Goal: Contribute content: Contribute content

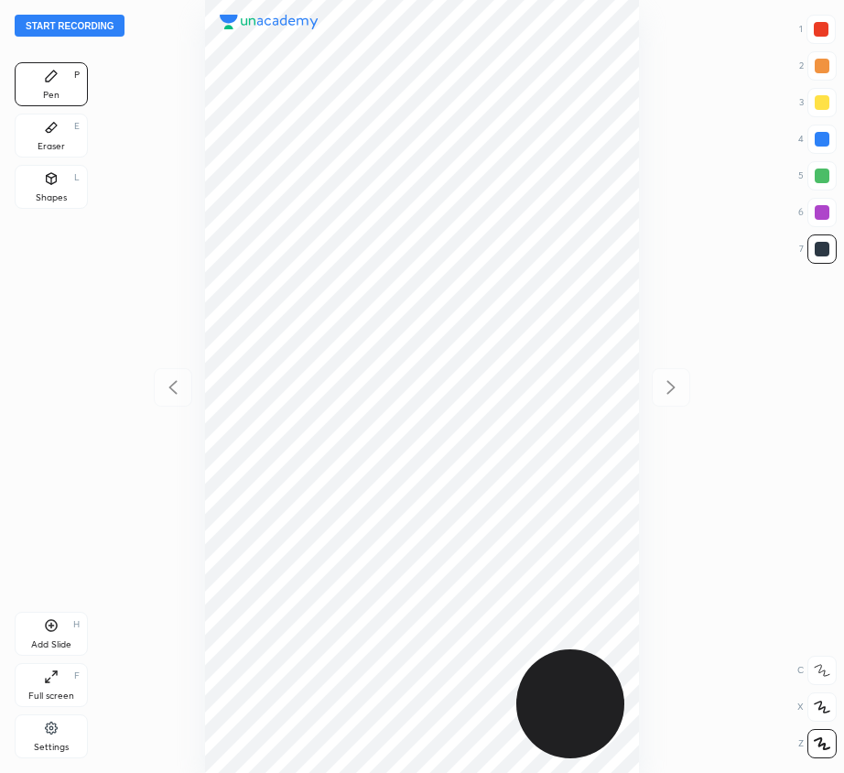
scroll to position [773, 551]
click at [81, 21] on button "Start recording" at bounding box center [70, 26] width 110 height 22
click at [825, 27] on div at bounding box center [821, 29] width 15 height 15
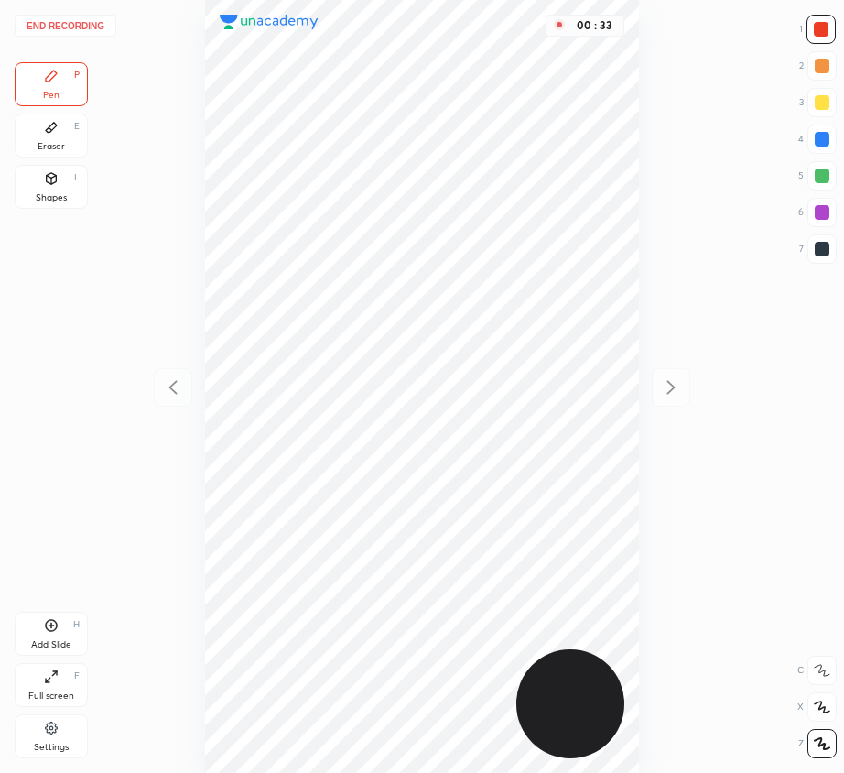
click at [53, 140] on div "Eraser E" at bounding box center [51, 136] width 73 height 44
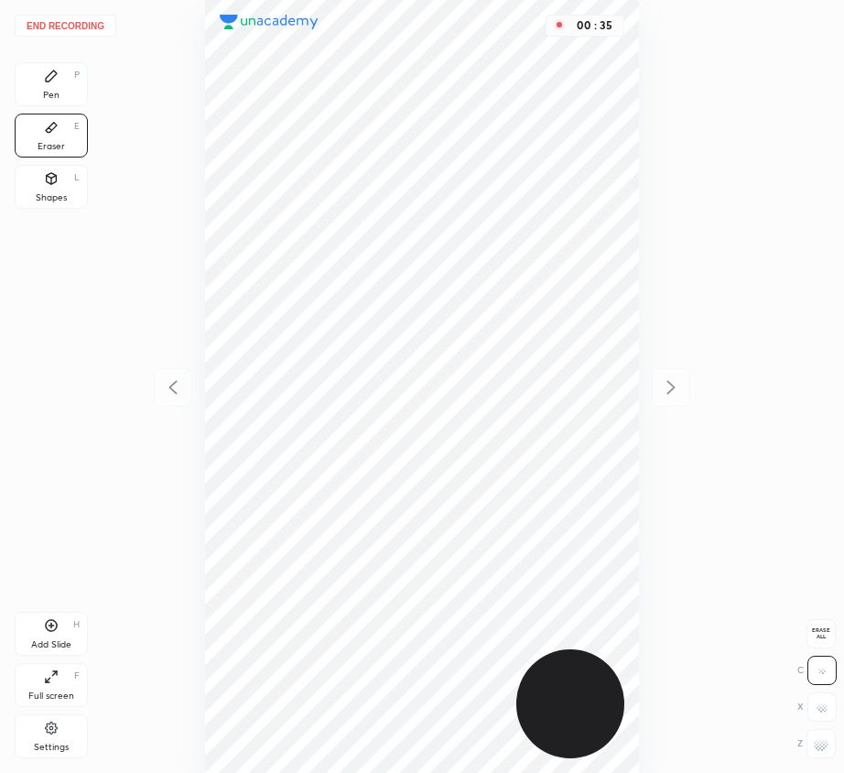
click at [51, 82] on icon at bounding box center [51, 76] width 15 height 15
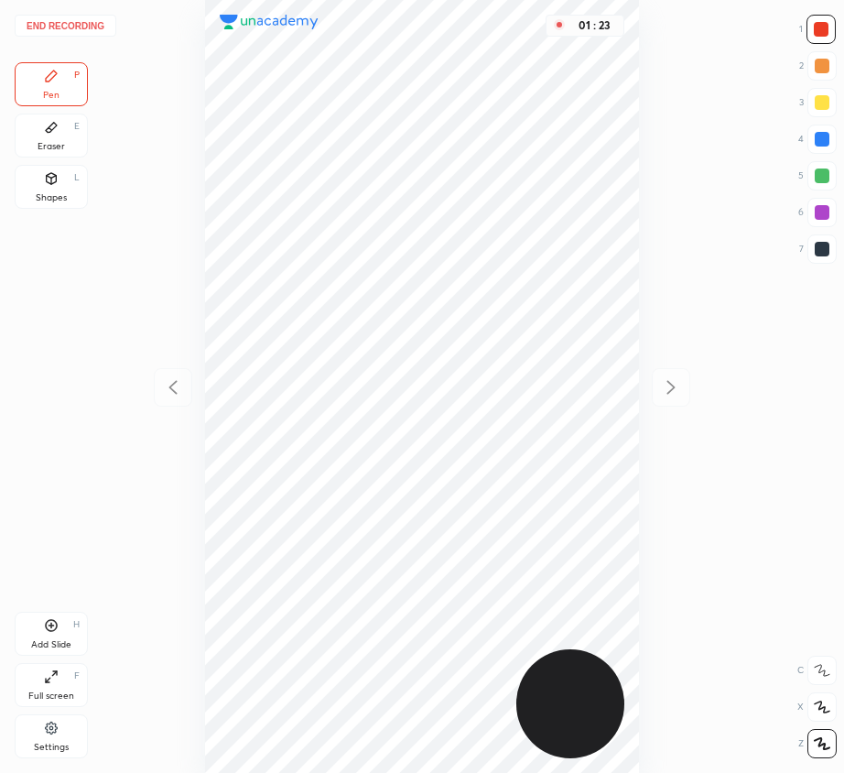
drag, startPoint x: 828, startPoint y: 161, endPoint x: 780, endPoint y: 236, distance: 88.9
click at [827, 162] on div at bounding box center [822, 175] width 29 height 29
click at [49, 623] on icon at bounding box center [51, 625] width 15 height 15
click at [819, 136] on div at bounding box center [822, 139] width 15 height 15
drag, startPoint x: 41, startPoint y: 640, endPoint x: 39, endPoint y: 651, distance: 11.1
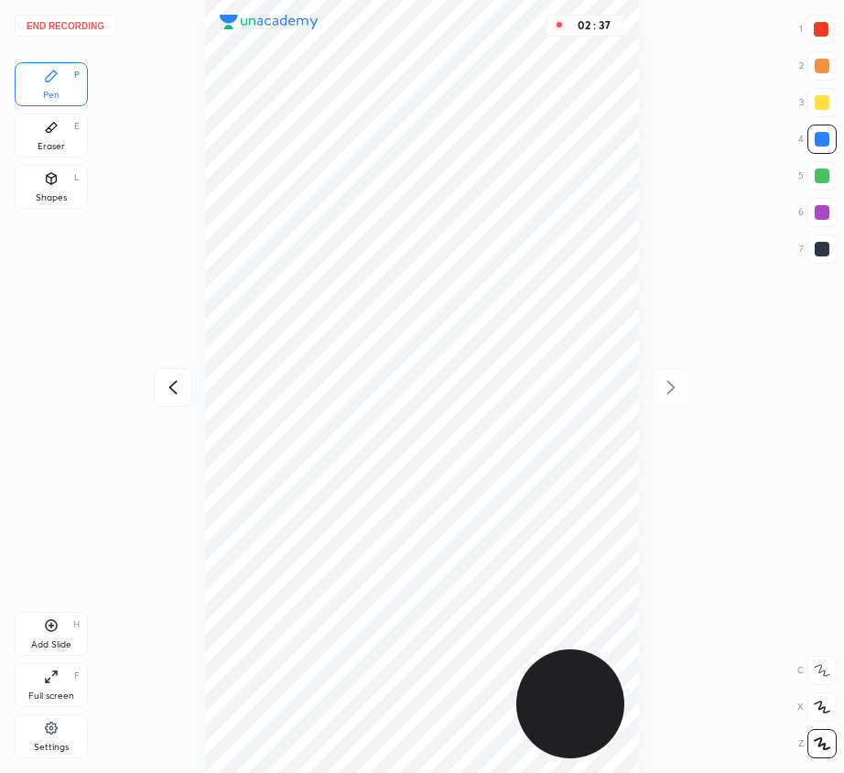
click at [42, 640] on div "Add Slide" at bounding box center [51, 644] width 40 height 9
click at [824, 212] on div at bounding box center [822, 212] width 15 height 15
click at [826, 176] on div at bounding box center [822, 175] width 15 height 15
drag, startPoint x: 176, startPoint y: 384, endPoint x: 200, endPoint y: 392, distance: 25.2
click at [176, 384] on icon at bounding box center [173, 387] width 22 height 22
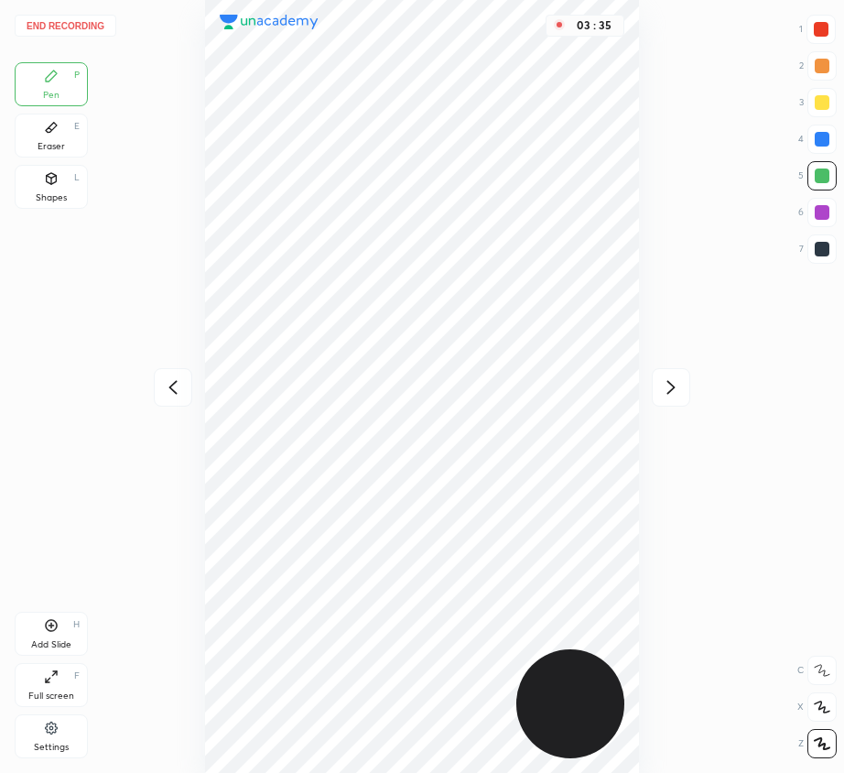
click at [172, 390] on icon at bounding box center [172, 388] width 8 height 14
click at [172, 393] on div "03 : 36" at bounding box center [421, 386] width 551 height 773
click at [674, 380] on icon at bounding box center [671, 387] width 22 height 22
click at [675, 380] on div "03 : 38" at bounding box center [421, 386] width 551 height 773
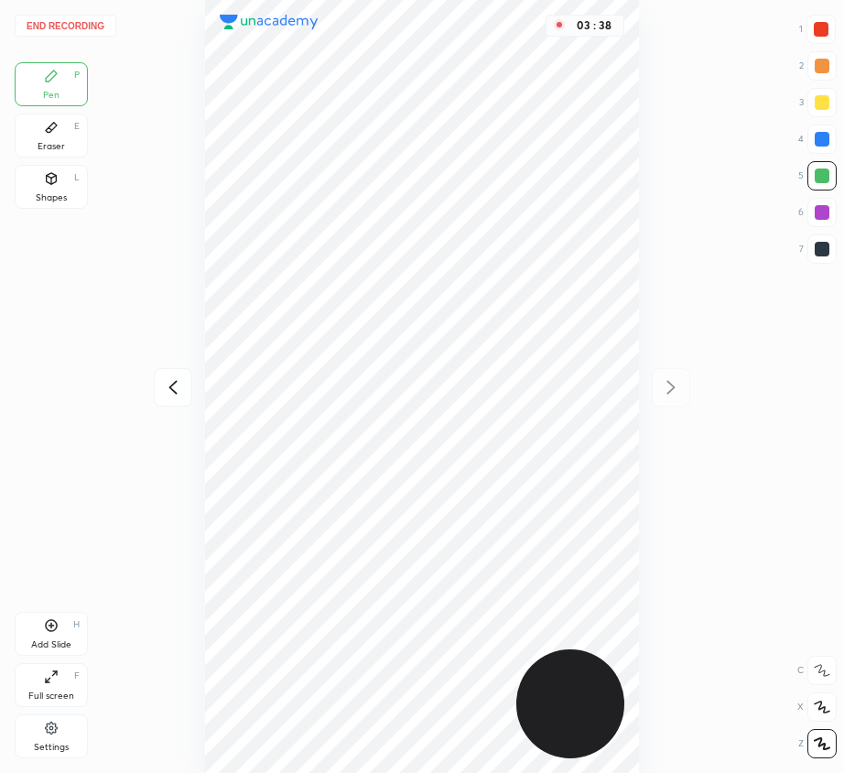
click at [676, 381] on div "03 : 38" at bounding box center [421, 386] width 551 height 773
click at [67, 632] on div "Add Slide H" at bounding box center [51, 634] width 73 height 44
click at [170, 388] on icon at bounding box center [173, 387] width 22 height 22
click at [171, 387] on icon at bounding box center [173, 387] width 22 height 22
click at [175, 387] on icon at bounding box center [173, 387] width 22 height 22
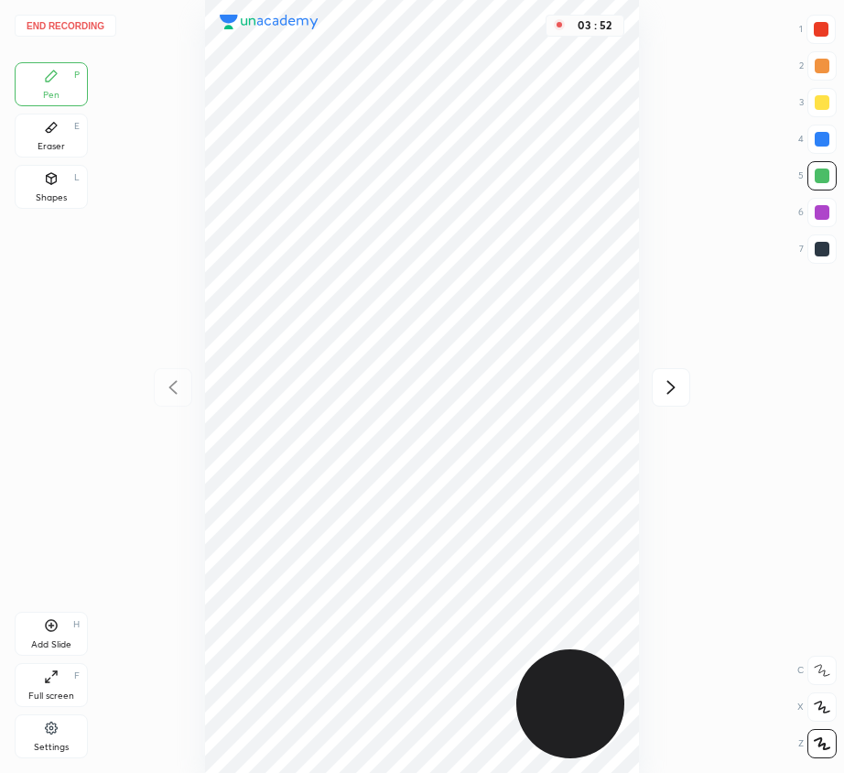
click at [825, 133] on div at bounding box center [822, 139] width 29 height 29
click at [678, 385] on icon at bounding box center [671, 387] width 22 height 22
click at [674, 386] on icon at bounding box center [671, 387] width 22 height 22
click at [670, 387] on icon at bounding box center [671, 387] width 22 height 22
click at [672, 387] on div "04 : 05" at bounding box center [421, 386] width 551 height 773
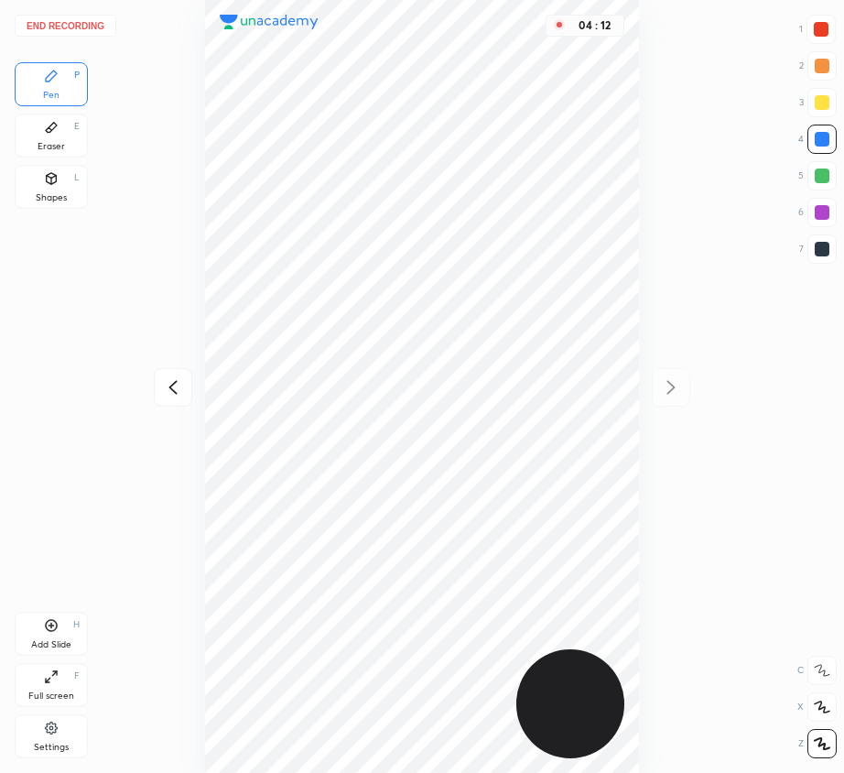
click at [78, 23] on button "End recording" at bounding box center [66, 26] width 102 height 22
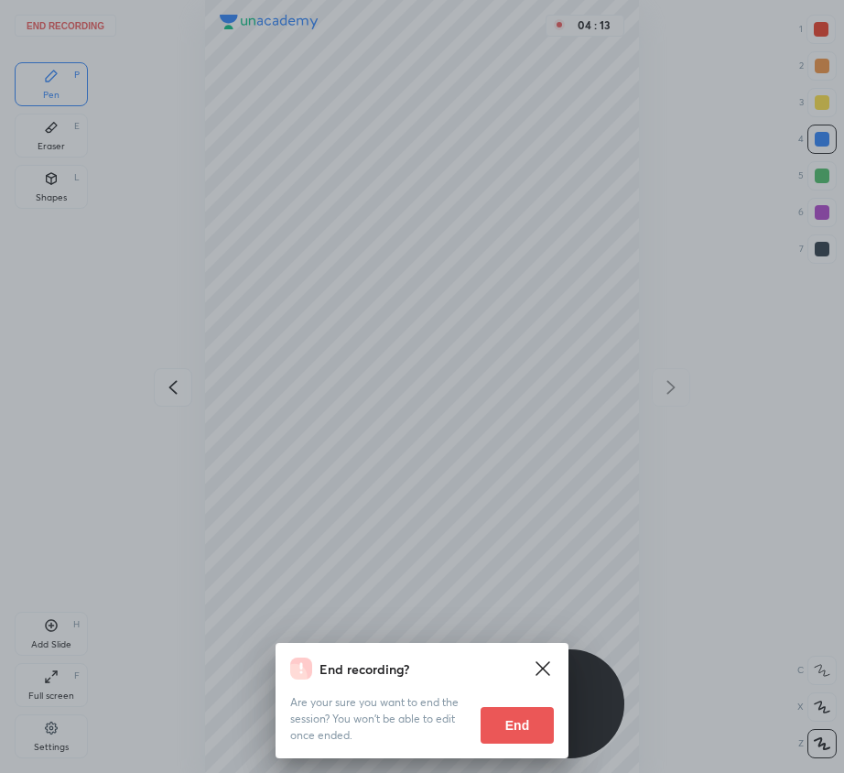
drag, startPoint x: 510, startPoint y: 730, endPoint x: 469, endPoint y: 710, distance: 45.5
click at [509, 732] on button "End" at bounding box center [517, 725] width 73 height 37
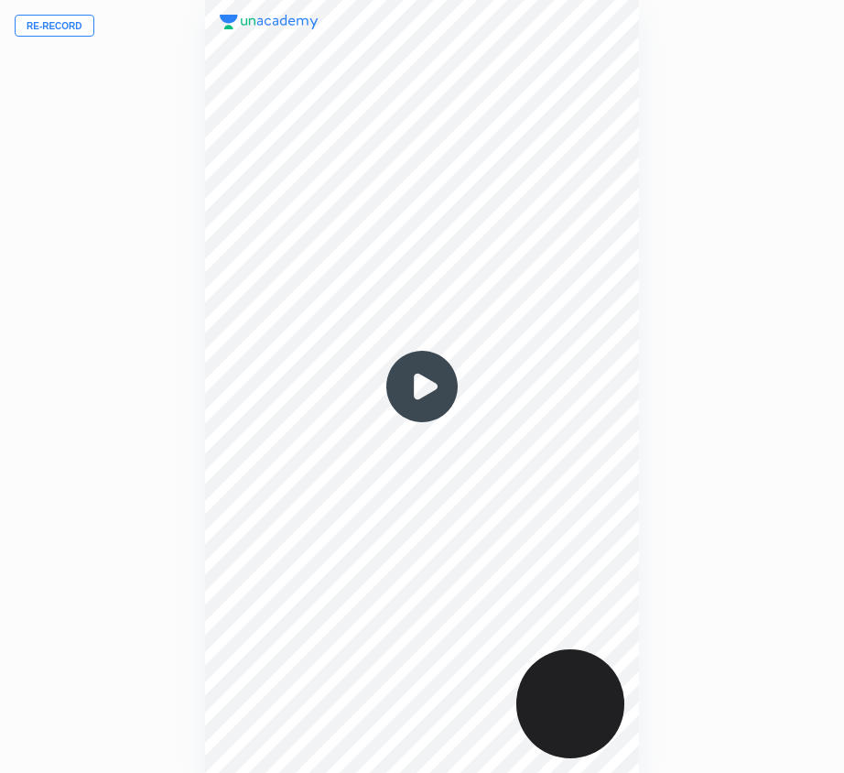
click at [416, 377] on img at bounding box center [422, 386] width 88 height 88
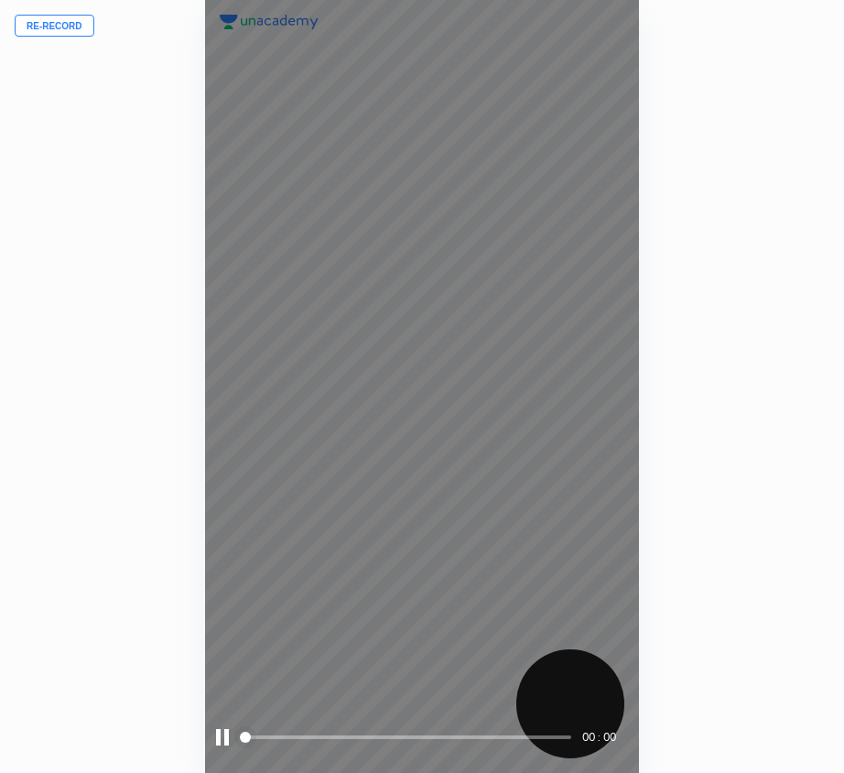
click at [416, 380] on div "00 : 00" at bounding box center [422, 386] width 435 height 773
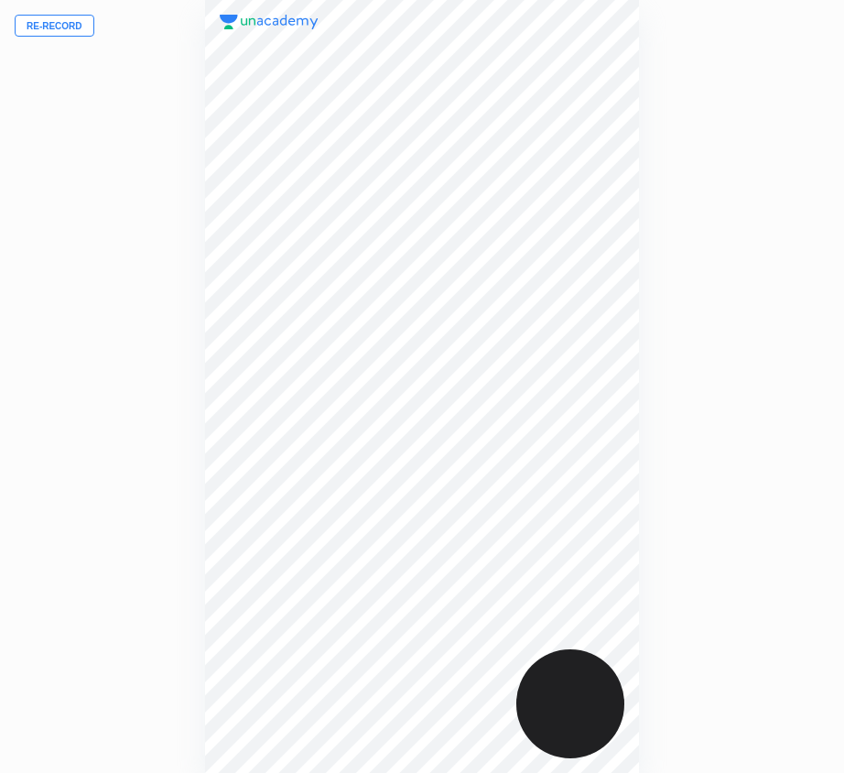
click at [65, 26] on button "Re-record" at bounding box center [55, 26] width 80 height 22
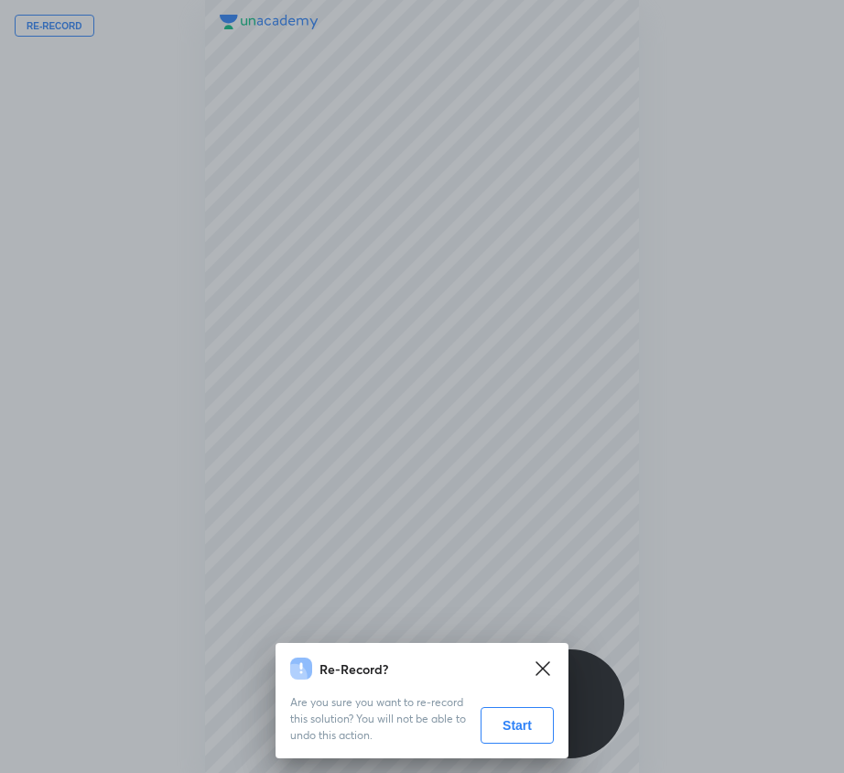
drag, startPoint x: 532, startPoint y: 723, endPoint x: 476, endPoint y: 681, distance: 69.9
click at [529, 724] on button "Start" at bounding box center [517, 725] width 73 height 37
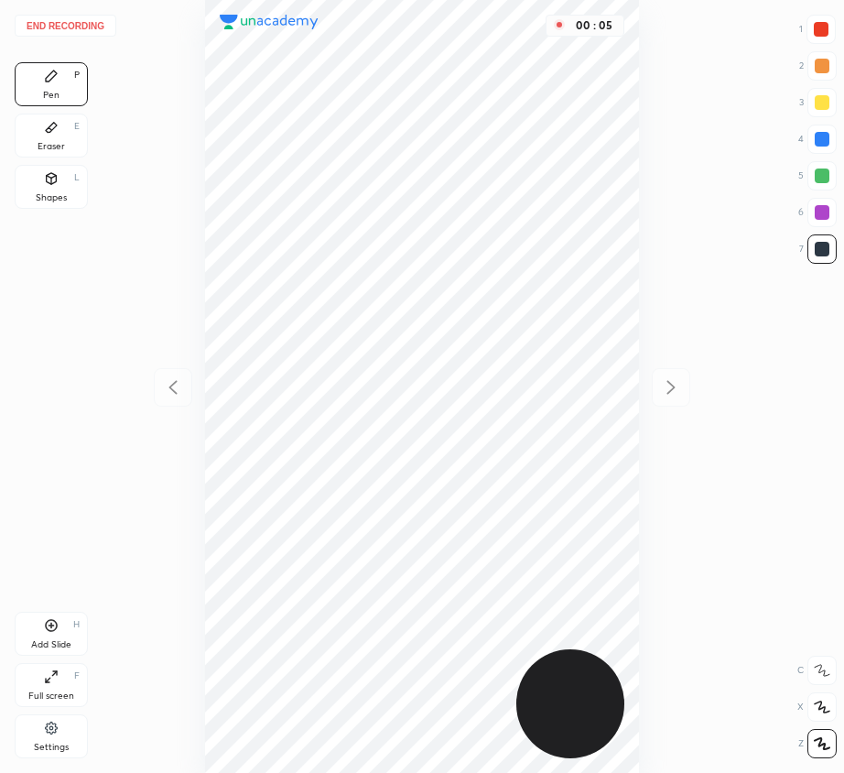
click at [819, 743] on icon at bounding box center [822, 743] width 15 height 11
click at [821, 23] on div at bounding box center [821, 29] width 15 height 15
drag, startPoint x: 826, startPoint y: 138, endPoint x: 664, endPoint y: 231, distance: 186.6
click at [827, 138] on div at bounding box center [822, 139] width 15 height 15
click at [818, 238] on div at bounding box center [822, 248] width 29 height 29
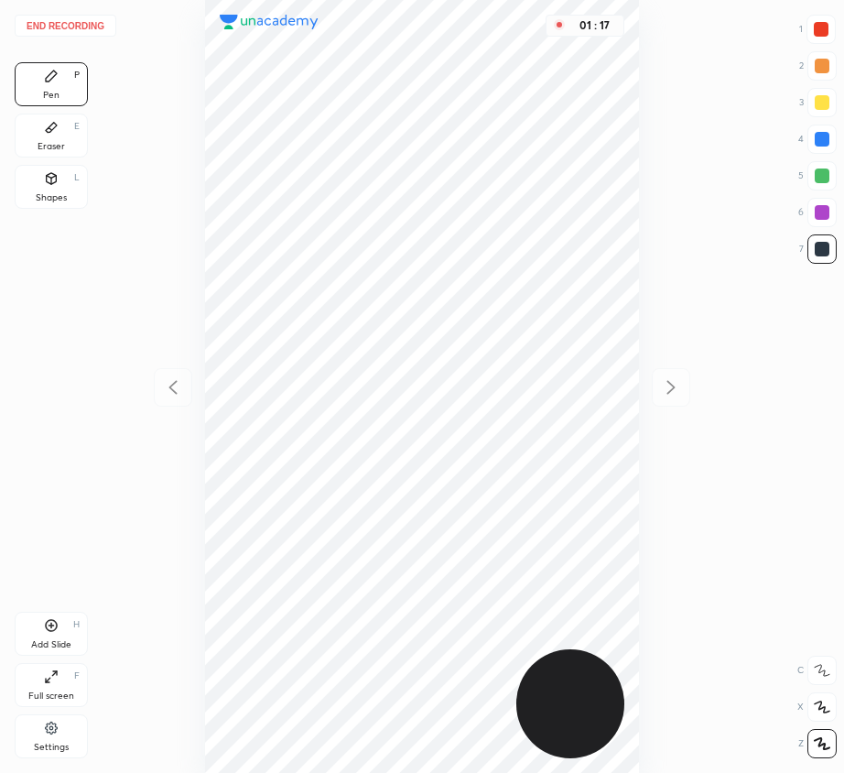
click at [38, 626] on div "Add Slide H" at bounding box center [51, 634] width 73 height 44
drag, startPoint x: 822, startPoint y: 168, endPoint x: 662, endPoint y: 353, distance: 245.4
click at [813, 180] on div at bounding box center [822, 175] width 29 height 29
click at [42, 626] on div "Add Slide H" at bounding box center [51, 634] width 73 height 44
drag, startPoint x: 822, startPoint y: 236, endPoint x: 814, endPoint y: 241, distance: 9.4
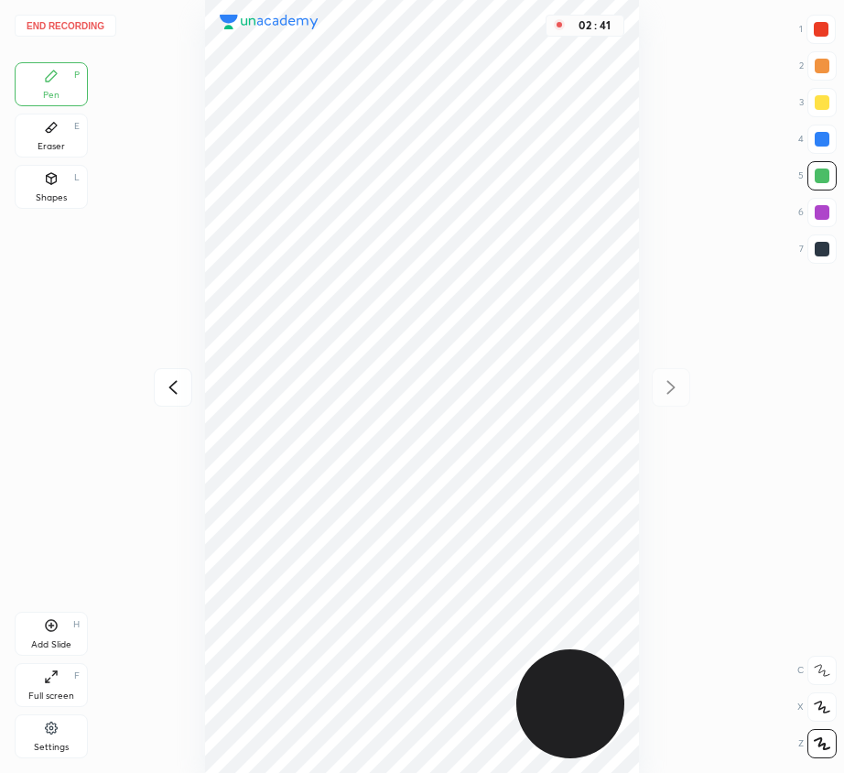
click at [821, 237] on div at bounding box center [822, 248] width 29 height 29
click at [70, 634] on div "Add Slide H" at bounding box center [51, 634] width 73 height 44
click at [173, 389] on icon at bounding box center [173, 387] width 22 height 22
click at [38, 133] on div "Eraser E" at bounding box center [51, 136] width 73 height 44
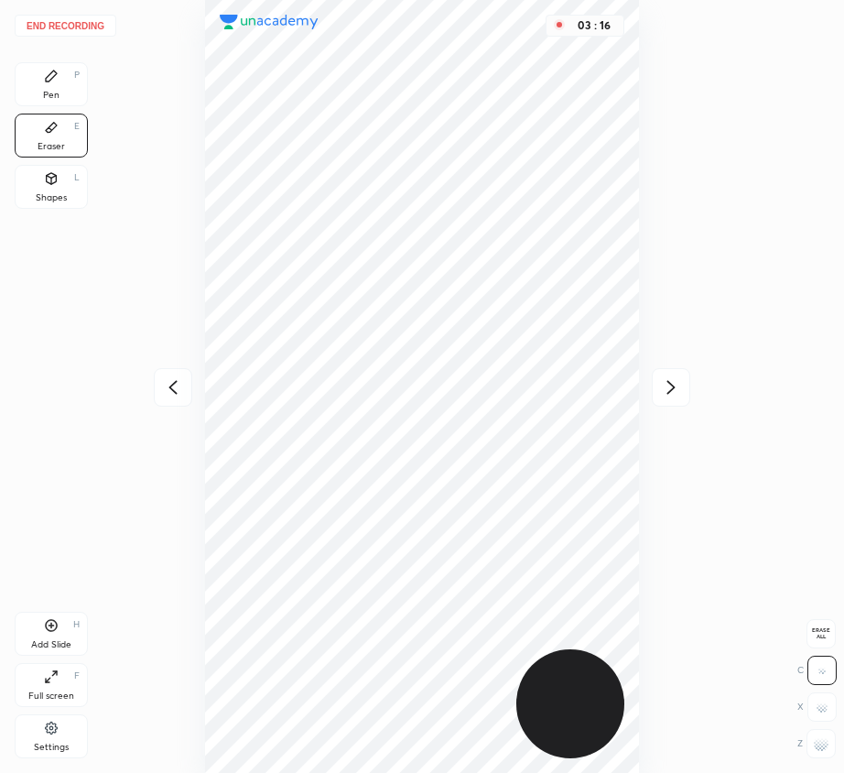
click at [824, 753] on div at bounding box center [821, 743] width 29 height 29
drag, startPoint x: 62, startPoint y: 80, endPoint x: 181, endPoint y: 279, distance: 232.4
click at [68, 93] on div "Pen P" at bounding box center [51, 84] width 73 height 44
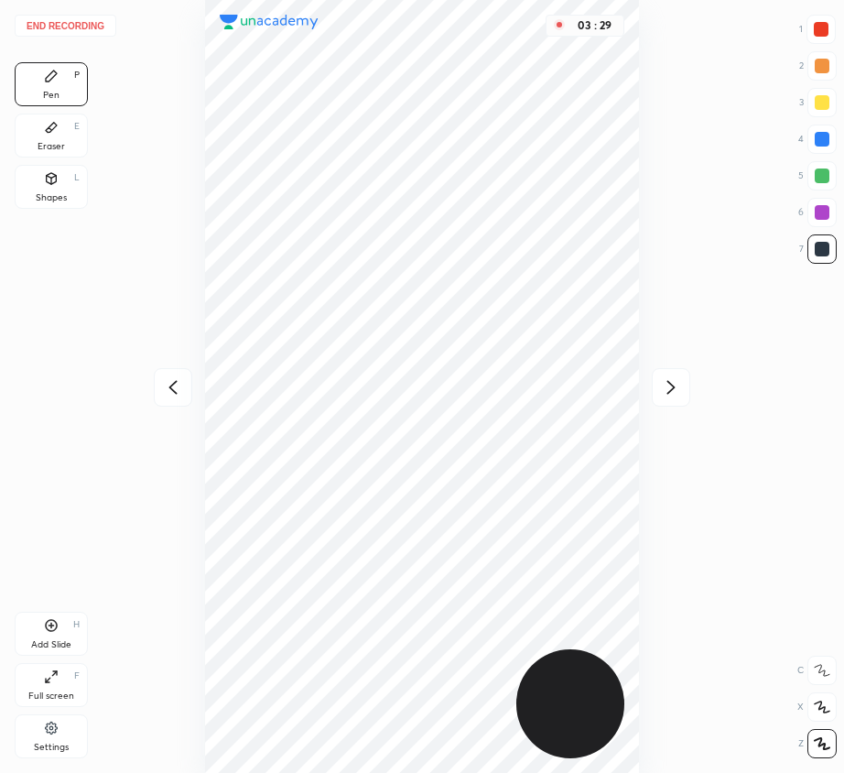
click at [673, 384] on icon at bounding box center [671, 387] width 22 height 22
click at [61, 150] on div "Eraser" at bounding box center [51, 146] width 27 height 9
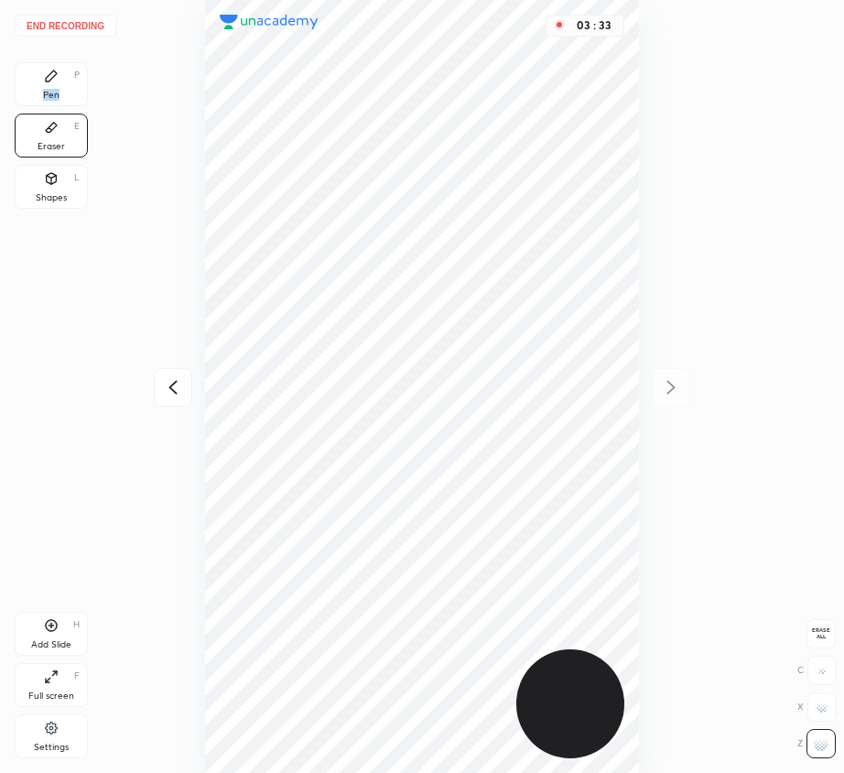
drag, startPoint x: 60, startPoint y: 84, endPoint x: 193, endPoint y: 148, distance: 148.2
click at [63, 91] on div "Pen P" at bounding box center [51, 84] width 73 height 44
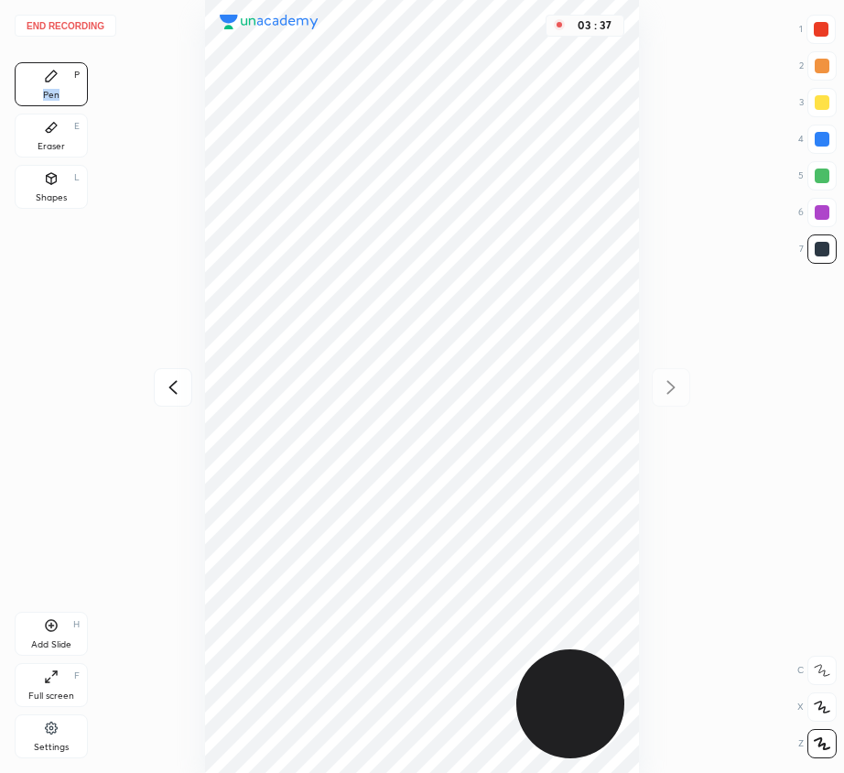
click at [73, 27] on button "End recording" at bounding box center [66, 26] width 102 height 22
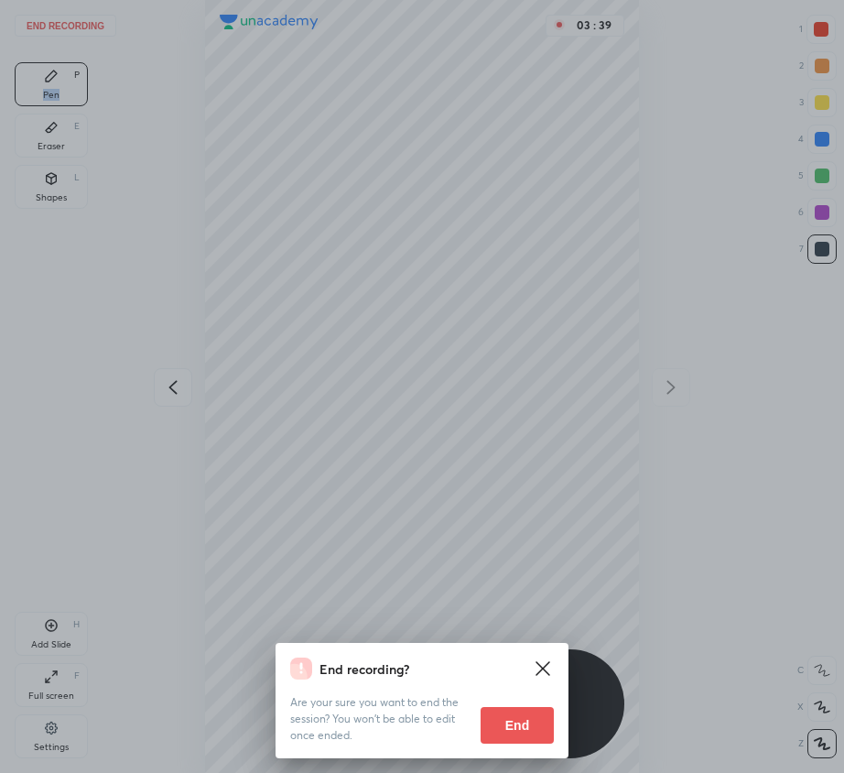
drag, startPoint x: 517, startPoint y: 722, endPoint x: 525, endPoint y: 712, distance: 12.5
click at [515, 723] on button "End" at bounding box center [517, 725] width 73 height 37
